Goal: Task Accomplishment & Management: Complete application form

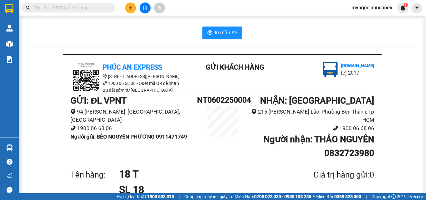
click at [87, 9] on input "text" at bounding box center [71, 7] width 74 height 7
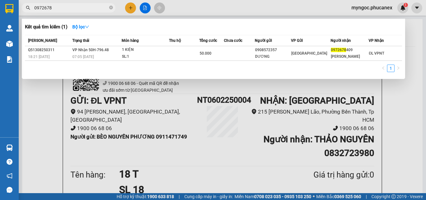
type input "0972678"
click at [112, 8] on icon "close-circle" at bounding box center [111, 8] width 4 height 4
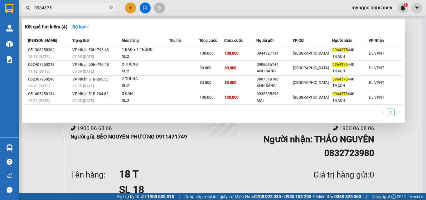
type input "0964375"
click at [111, 8] on icon "close-circle" at bounding box center [111, 8] width 4 height 4
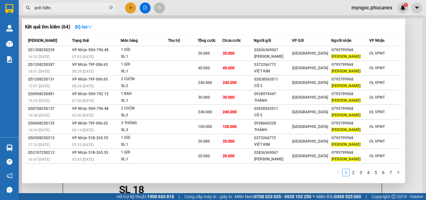
type input "anh hiền"
drag, startPoint x: 111, startPoint y: 6, endPoint x: 111, endPoint y: 17, distance: 11.2
click at [111, 13] on div "Kết quả tìm kiếm ( 64 ) Bộ lọc Mã ĐH Trạng thái Món hàng Thu hộ Tổng cước Chưa …" at bounding box center [61, 7] width 122 height 11
click at [112, 7] on icon "close-circle" at bounding box center [111, 8] width 4 height 4
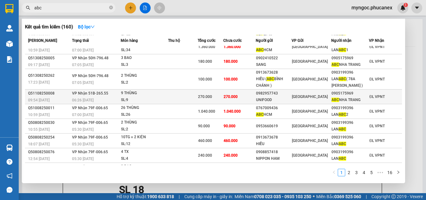
scroll to position [31, 0]
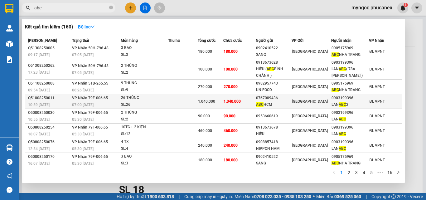
type input "abc"
click at [186, 103] on td at bounding box center [183, 101] width 30 height 15
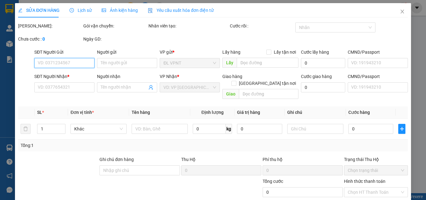
type input "0767009436"
type input "ABC HCM"
type input "0903199396"
type input "LAN ABC 2"
type input "1.040.000"
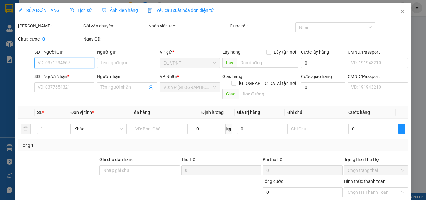
type input "1.040.000"
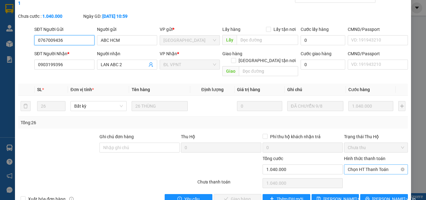
scroll to position [32, 0]
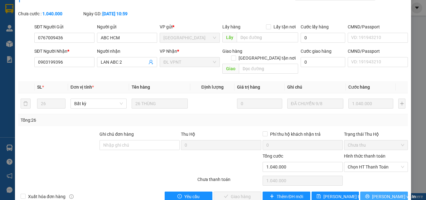
click at [387, 193] on span "[PERSON_NAME] và In" at bounding box center [394, 196] width 44 height 7
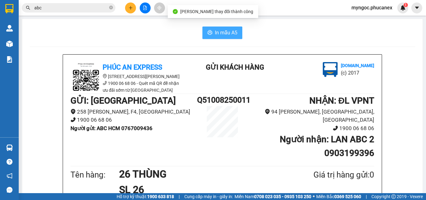
click at [228, 31] on span "In mẫu A5" at bounding box center [226, 33] width 22 height 8
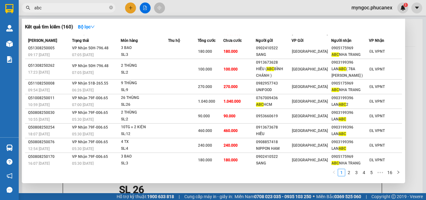
click at [78, 9] on input "abc" at bounding box center [71, 7] width 74 height 7
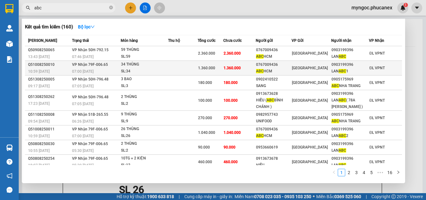
click at [146, 68] on div "SL: 34" at bounding box center [144, 71] width 47 height 7
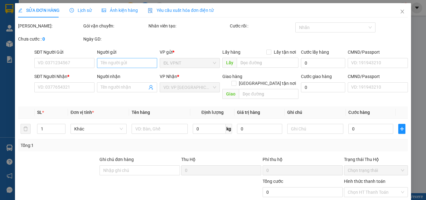
type input "0767009436"
type input "ABC HCM"
type input "0903199396"
type input "LAN ABC 1"
type input "1.360.000"
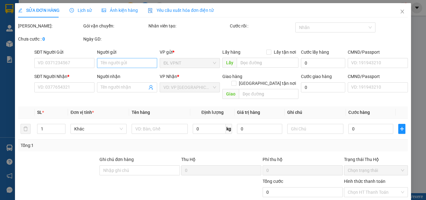
type input "1.360.000"
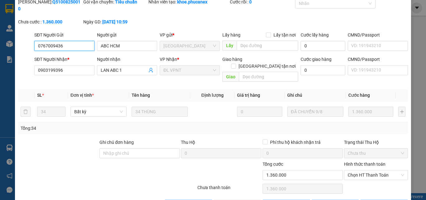
scroll to position [32, 0]
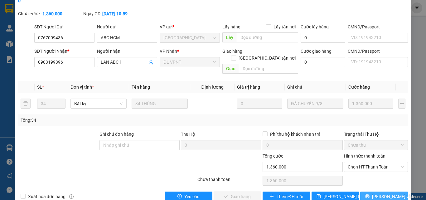
click at [381, 193] on span "[PERSON_NAME] và In" at bounding box center [394, 196] width 44 height 7
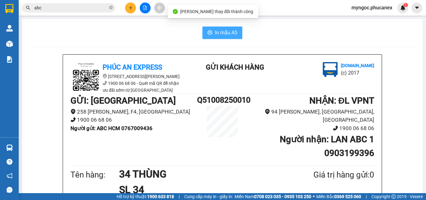
click at [225, 35] on span "In mẫu A5" at bounding box center [226, 33] width 22 height 8
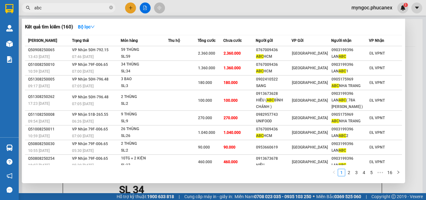
click at [98, 8] on input "abc" at bounding box center [71, 7] width 74 height 7
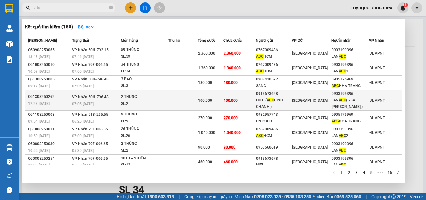
click at [151, 102] on div "SL: 2" at bounding box center [144, 103] width 47 height 7
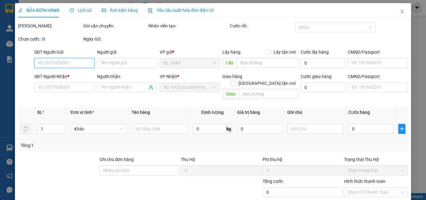
type input "0913673628"
type input "HIẾU ( ABC BÌNH CHÁNH )"
type input "0903199396"
type input "LAN ABC ( 78A [PERSON_NAME] )"
type input "100.000"
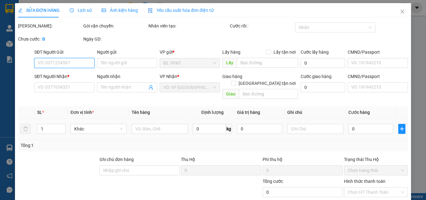
type input "100.000"
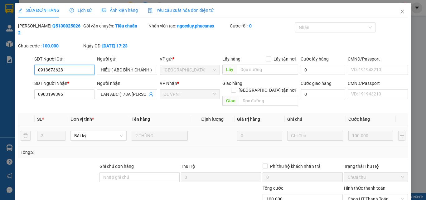
scroll to position [32, 0]
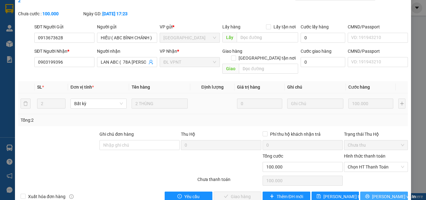
click at [366, 191] on button "[PERSON_NAME] và In" at bounding box center [384, 196] width 48 height 10
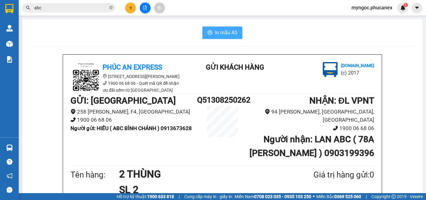
click at [230, 31] on span "In mẫu A5" at bounding box center [226, 33] width 22 height 8
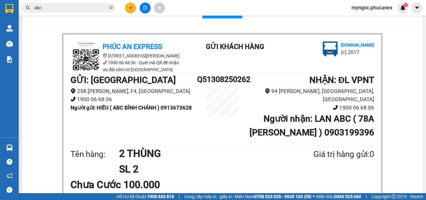
scroll to position [31, 0]
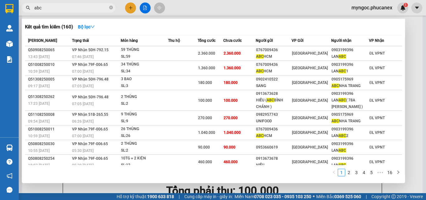
click at [63, 9] on input "abc" at bounding box center [71, 7] width 74 height 7
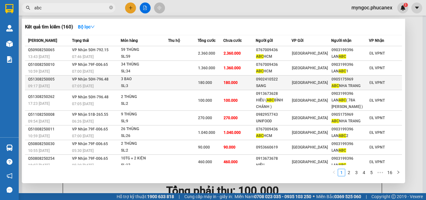
click at [149, 83] on div "SL: 3" at bounding box center [144, 86] width 47 height 7
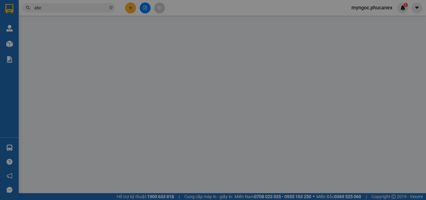
type input "0902410522"
type input "SANG"
type input "0905175969"
type input "ABC NHA TRANG"
type input "180.000"
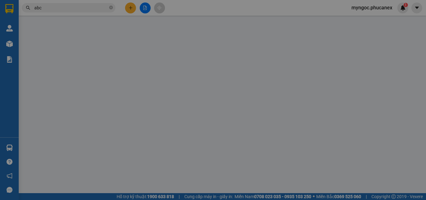
type input "180.000"
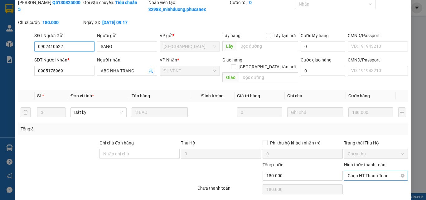
scroll to position [39, 0]
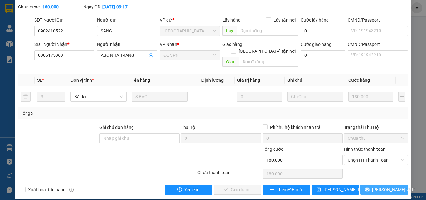
click at [382, 186] on span "[PERSON_NAME] và In" at bounding box center [394, 189] width 44 height 7
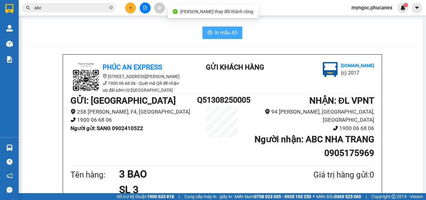
click at [222, 35] on span "In mẫu A5" at bounding box center [226, 33] width 22 height 8
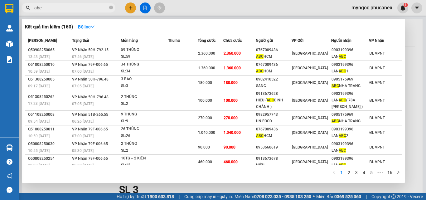
click at [60, 9] on input "abc" at bounding box center [71, 7] width 74 height 7
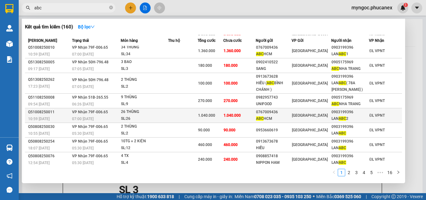
scroll to position [2, 0]
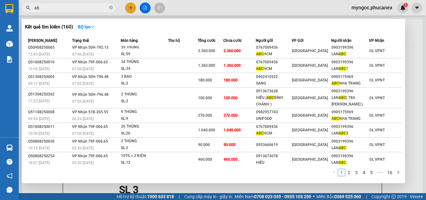
type input "a"
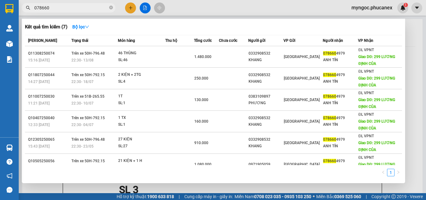
type input "078660"
click at [112, 9] on icon "close-circle" at bounding box center [111, 8] width 4 height 4
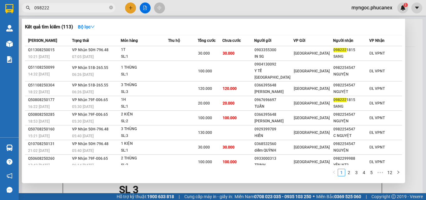
type input "0982221"
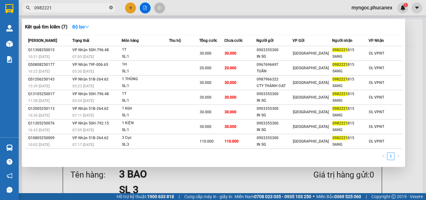
click at [113, 8] on icon "close-circle" at bounding box center [111, 8] width 4 height 4
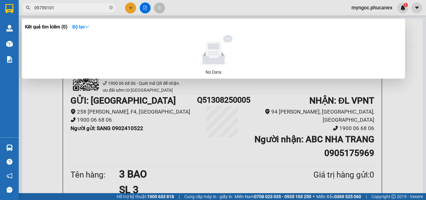
type input "0975910"
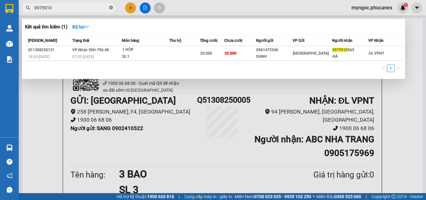
click at [111, 7] on icon "close-circle" at bounding box center [111, 8] width 4 height 4
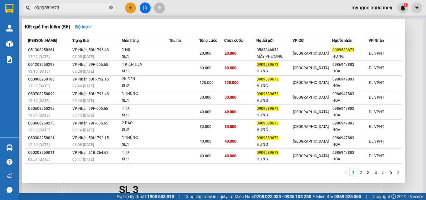
type input "0909589673"
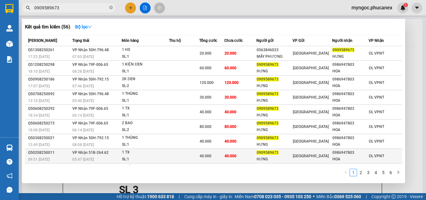
drag, startPoint x: 109, startPoint y: 9, endPoint x: 199, endPoint y: 163, distance: 178.1
click at [199, 163] on td at bounding box center [184, 156] width 30 height 15
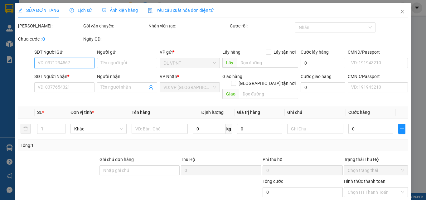
type input "0909589673"
type input "HƯNG"
type input "0986947803"
type input "HOA"
type input "40.000"
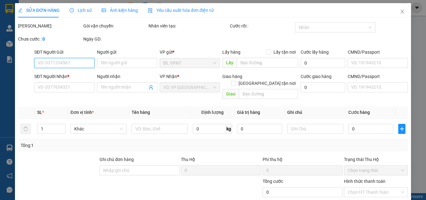
type input "40.000"
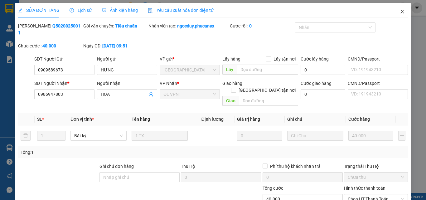
click at [400, 11] on icon "close" at bounding box center [402, 11] width 5 height 5
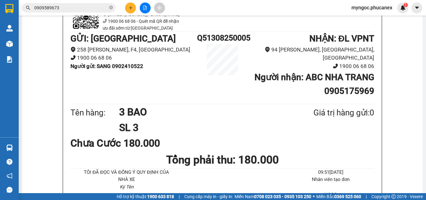
scroll to position [62, 0]
